Goal: Information Seeking & Learning: Learn about a topic

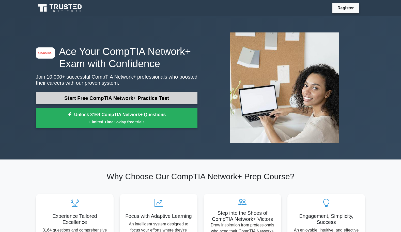
click at [138, 101] on link "Start Free CompTIA Network+ Practice Test" at bounding box center [116, 98] width 161 height 12
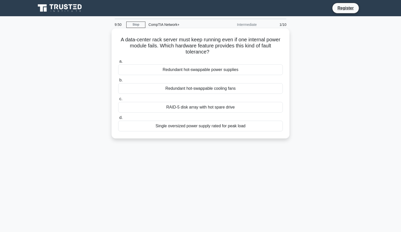
click at [182, 71] on div "Redundant hot-swappable power supplies" at bounding box center [200, 69] width 165 height 11
click at [118, 63] on input "a. Redundant hot-swappable power supplies" at bounding box center [118, 61] width 0 height 3
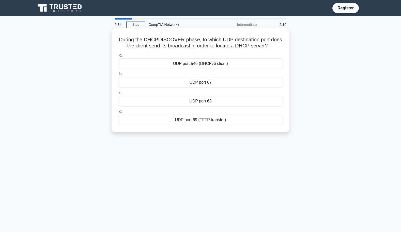
click at [217, 85] on div "UDP port 67" at bounding box center [200, 82] width 165 height 11
click at [118, 76] on input "b. UDP port 67" at bounding box center [118, 74] width 0 height 3
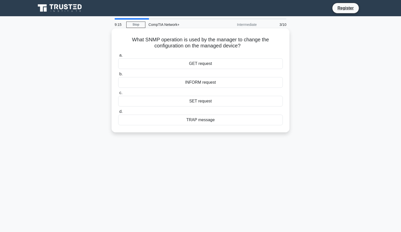
click at [205, 104] on div "SET request" at bounding box center [200, 101] width 165 height 11
click at [118, 95] on input "c. SET request" at bounding box center [118, 92] width 0 height 3
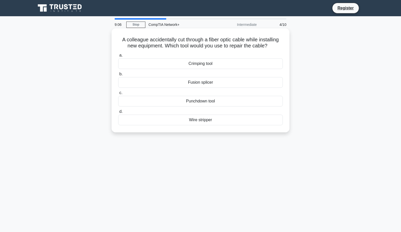
click at [213, 85] on div "Fusion splicer" at bounding box center [200, 82] width 165 height 11
click at [118, 76] on input "b. Fusion splicer" at bounding box center [118, 74] width 0 height 3
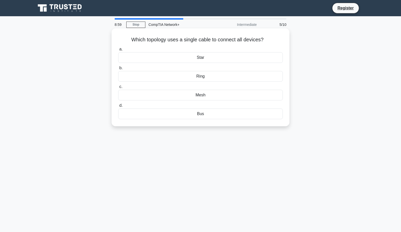
click at [209, 113] on div "Bus" at bounding box center [200, 114] width 165 height 11
click at [118, 107] on input "d. Bus" at bounding box center [118, 105] width 0 height 3
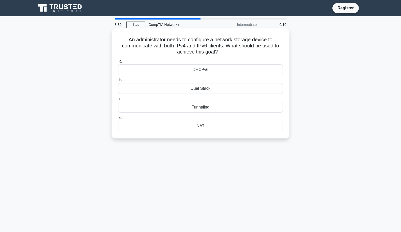
click at [208, 88] on div "Dual Stack" at bounding box center [200, 88] width 165 height 11
click at [118, 82] on input "b. Dual Stack" at bounding box center [118, 80] width 0 height 3
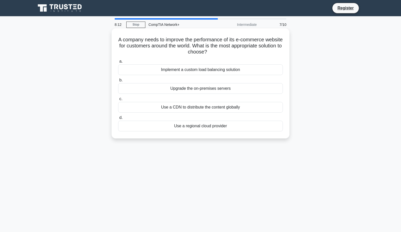
click at [244, 107] on div "Use a CDN to distribute the content globally" at bounding box center [200, 107] width 165 height 11
click at [118, 101] on input "c. Use a CDN to distribute the content globally" at bounding box center [118, 98] width 0 height 3
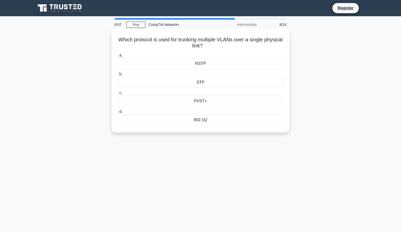
click at [232, 123] on div "802.1Q" at bounding box center [200, 120] width 165 height 11
click at [118, 113] on input "d. 802.1Q" at bounding box center [118, 111] width 0 height 3
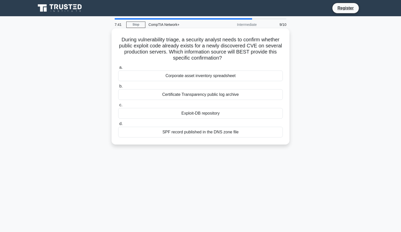
click at [224, 115] on div "Exploit-DB repository" at bounding box center [200, 113] width 165 height 11
click at [118, 107] on input "c. Exploit-DB repository" at bounding box center [118, 105] width 0 height 3
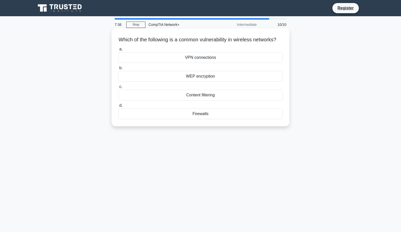
click at [225, 82] on div "WEP encryption" at bounding box center [200, 76] width 165 height 11
click at [118, 70] on input "b. WEP encryption" at bounding box center [118, 68] width 0 height 3
